Goal: Navigation & Orientation: Find specific page/section

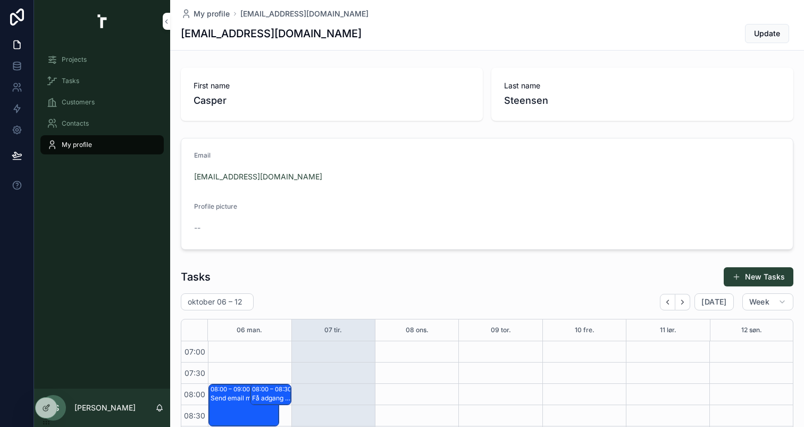
scroll to position [148, 0]
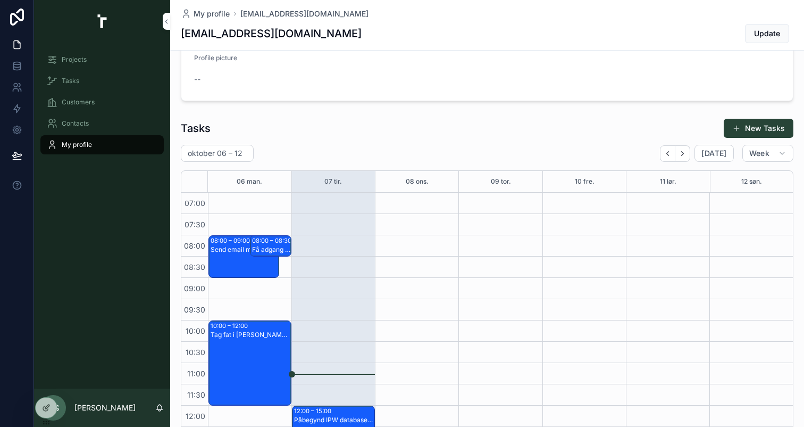
click at [88, 147] on span "My profile" at bounding box center [77, 144] width 30 height 9
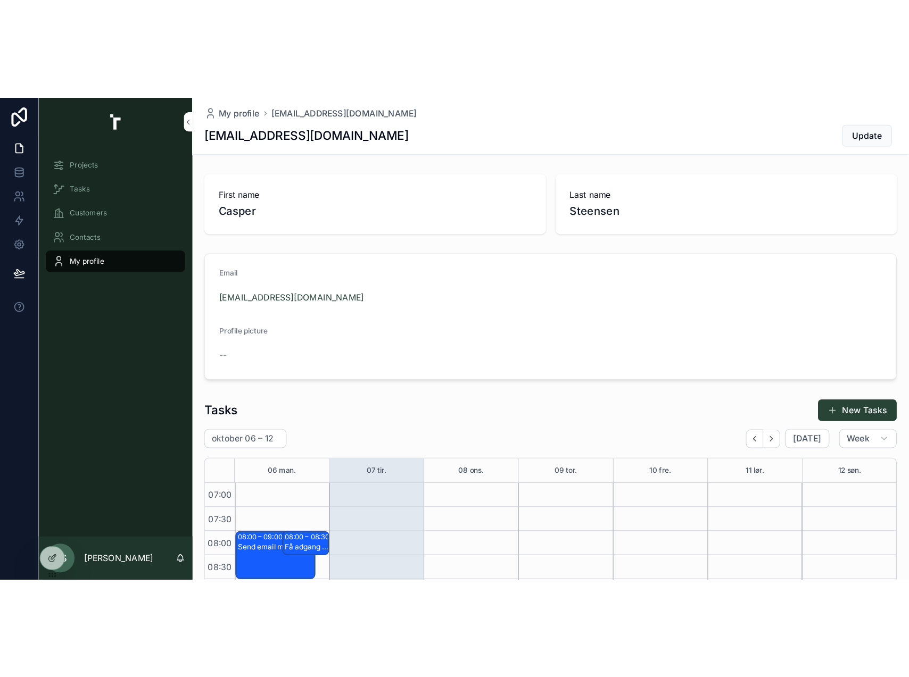
scroll to position [95, 0]
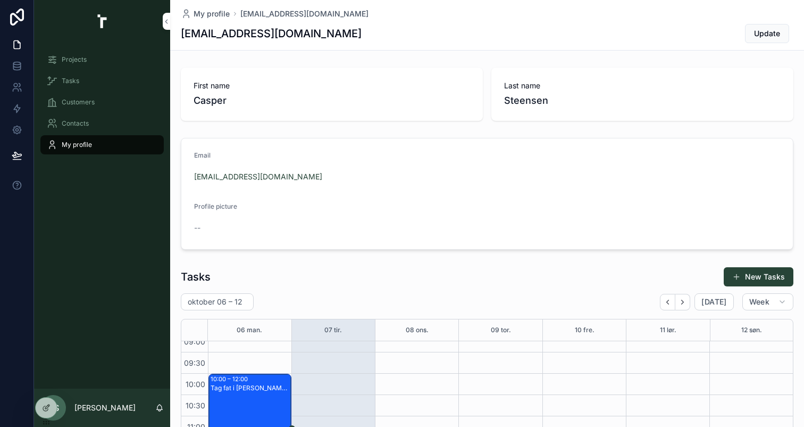
click at [85, 77] on div "Tasks" at bounding box center [102, 80] width 111 height 17
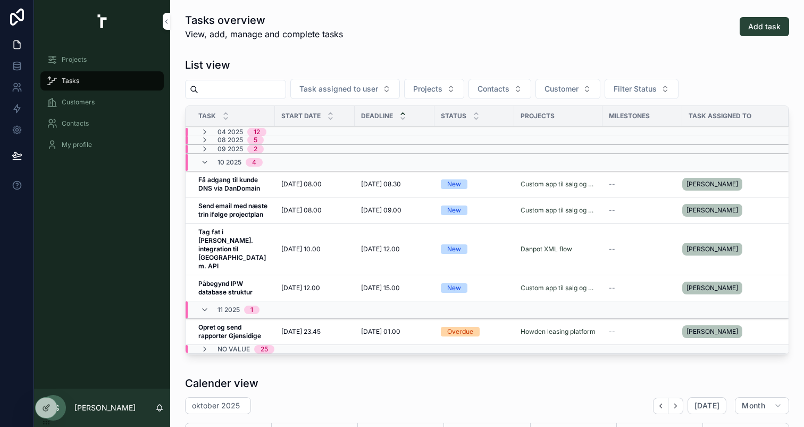
click at [106, 101] on div "Customers" at bounding box center [102, 102] width 111 height 17
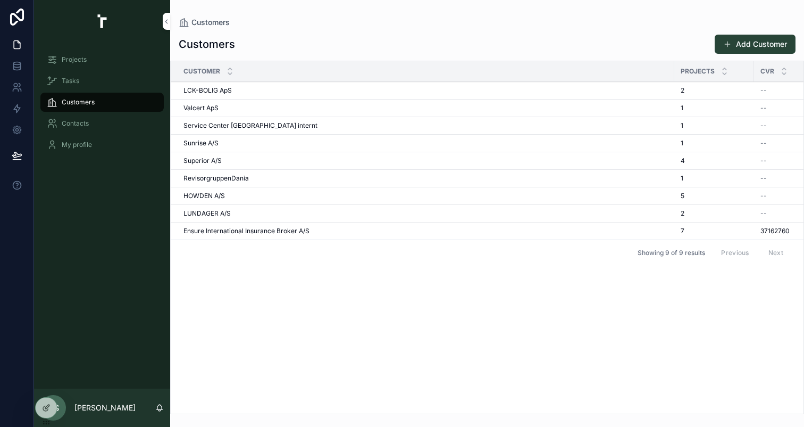
click at [231, 271] on div "Customer Projects CVR Website Address ZIP Country LCK-[PERSON_NAME] ApS LCK-[PE…" at bounding box center [487, 237] width 633 height 352
